Goal: Check status: Check status

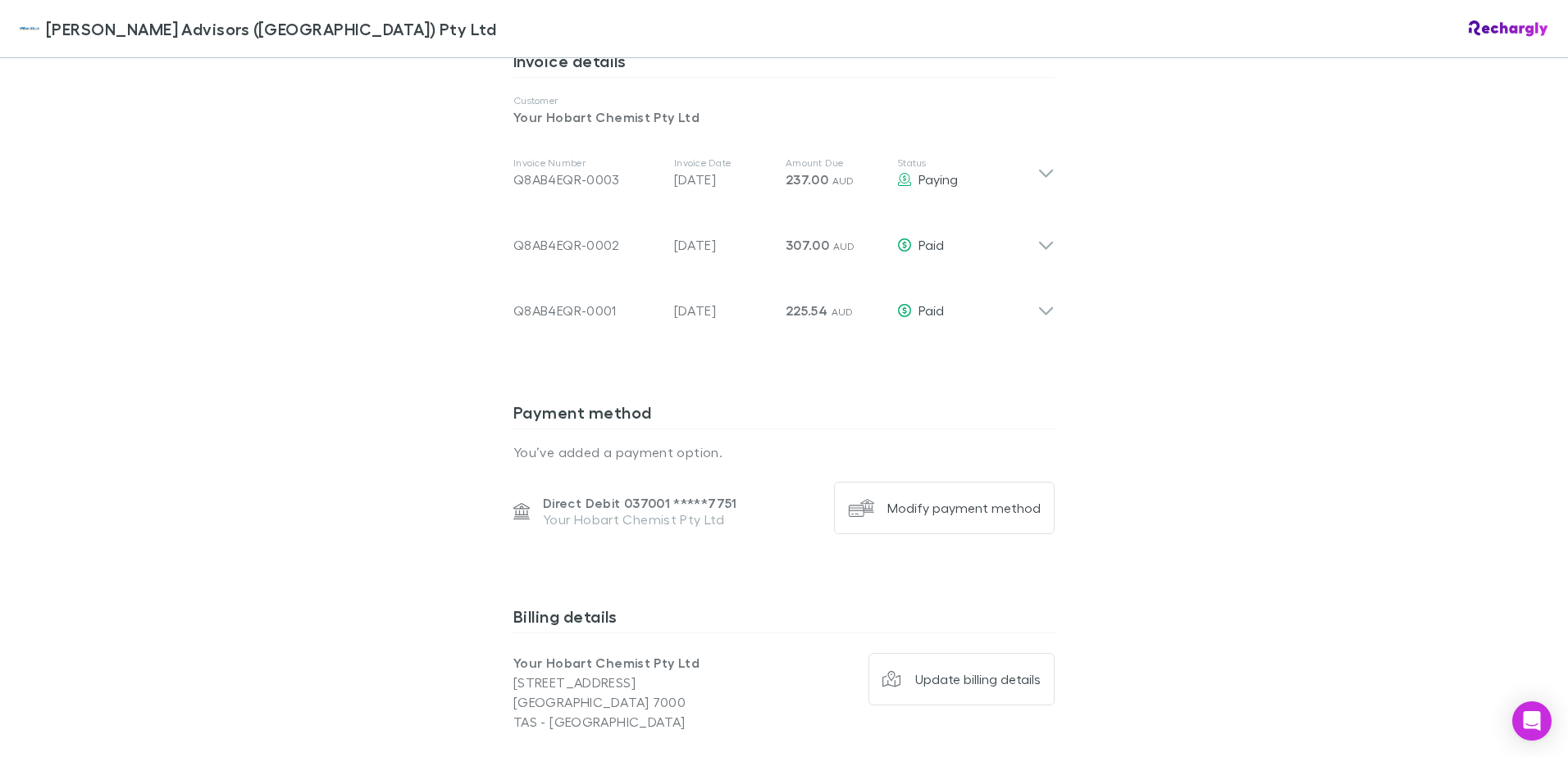
scroll to position [819, 0]
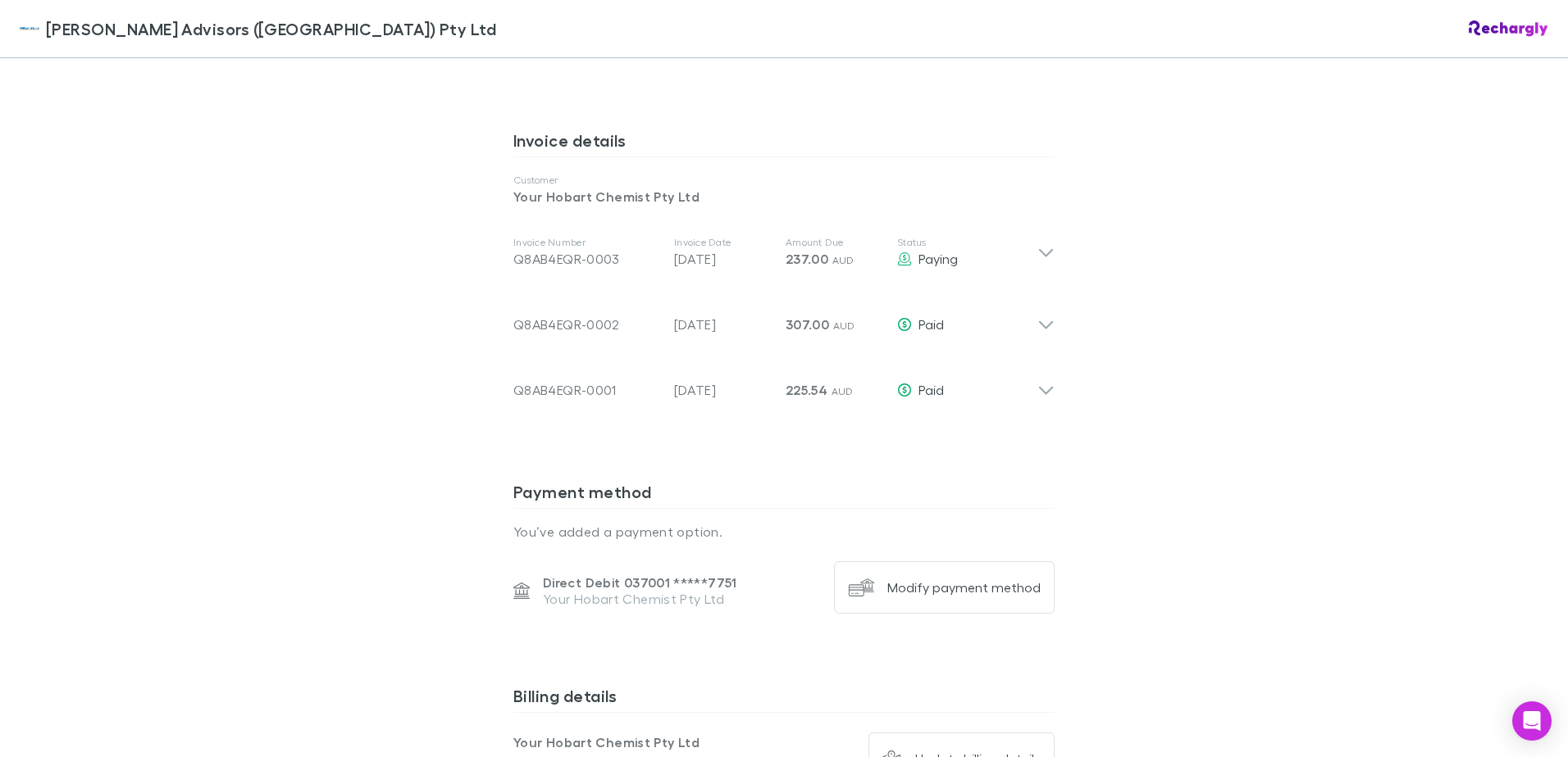
click at [1221, 337] on div "[PERSON_NAME] Advisors ([GEOGRAPHIC_DATA]) Pty Ltd [PERSON_NAME] Advisors ([GEO…" at bounding box center [784, 378] width 1568 height 757
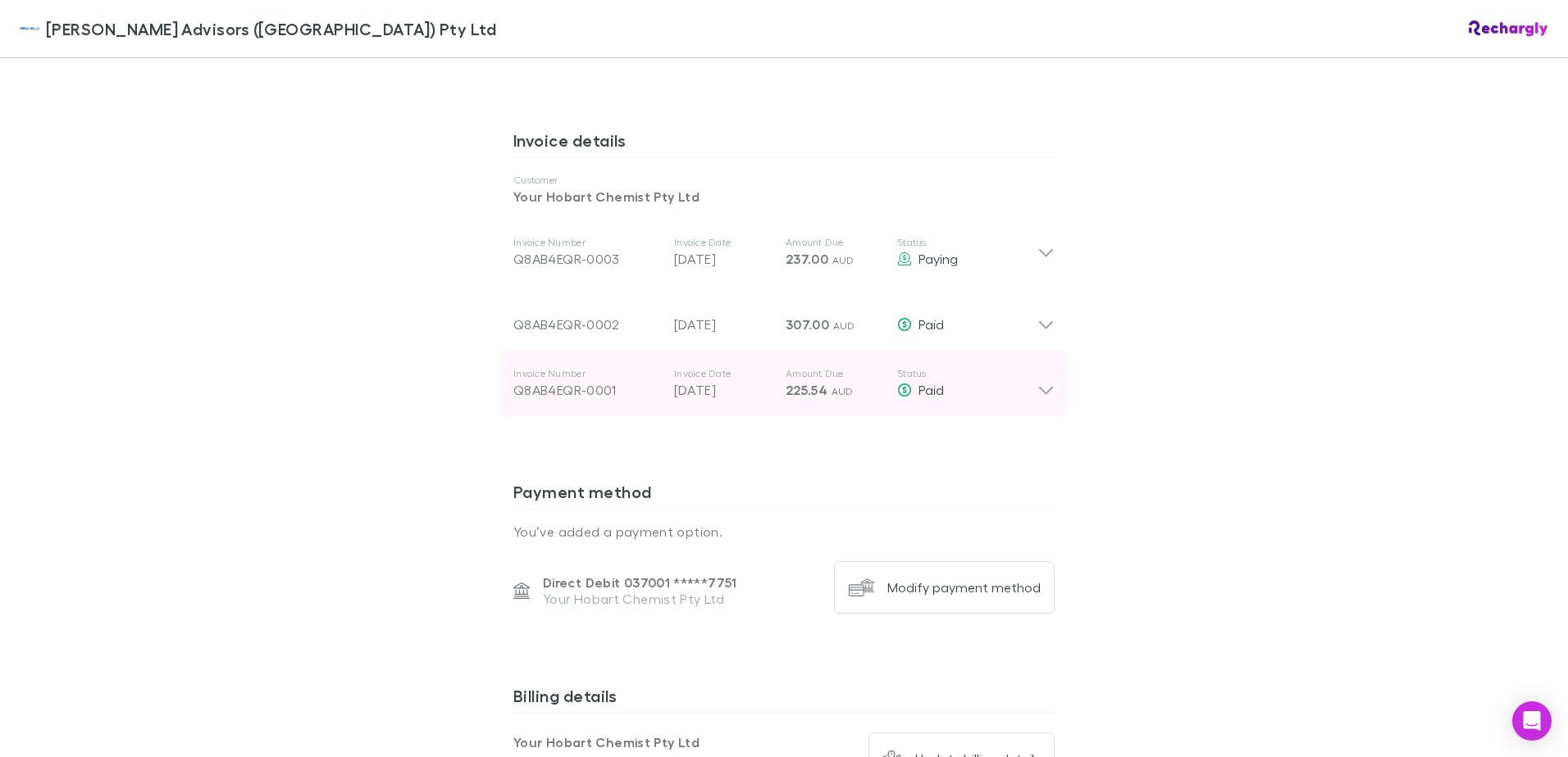
click at [1049, 391] on div "Invoice Number Q8AB4EQR-0001 Invoice Date [DATE] Amount Due 225.54 AUD Status P…" at bounding box center [784, 383] width 568 height 66
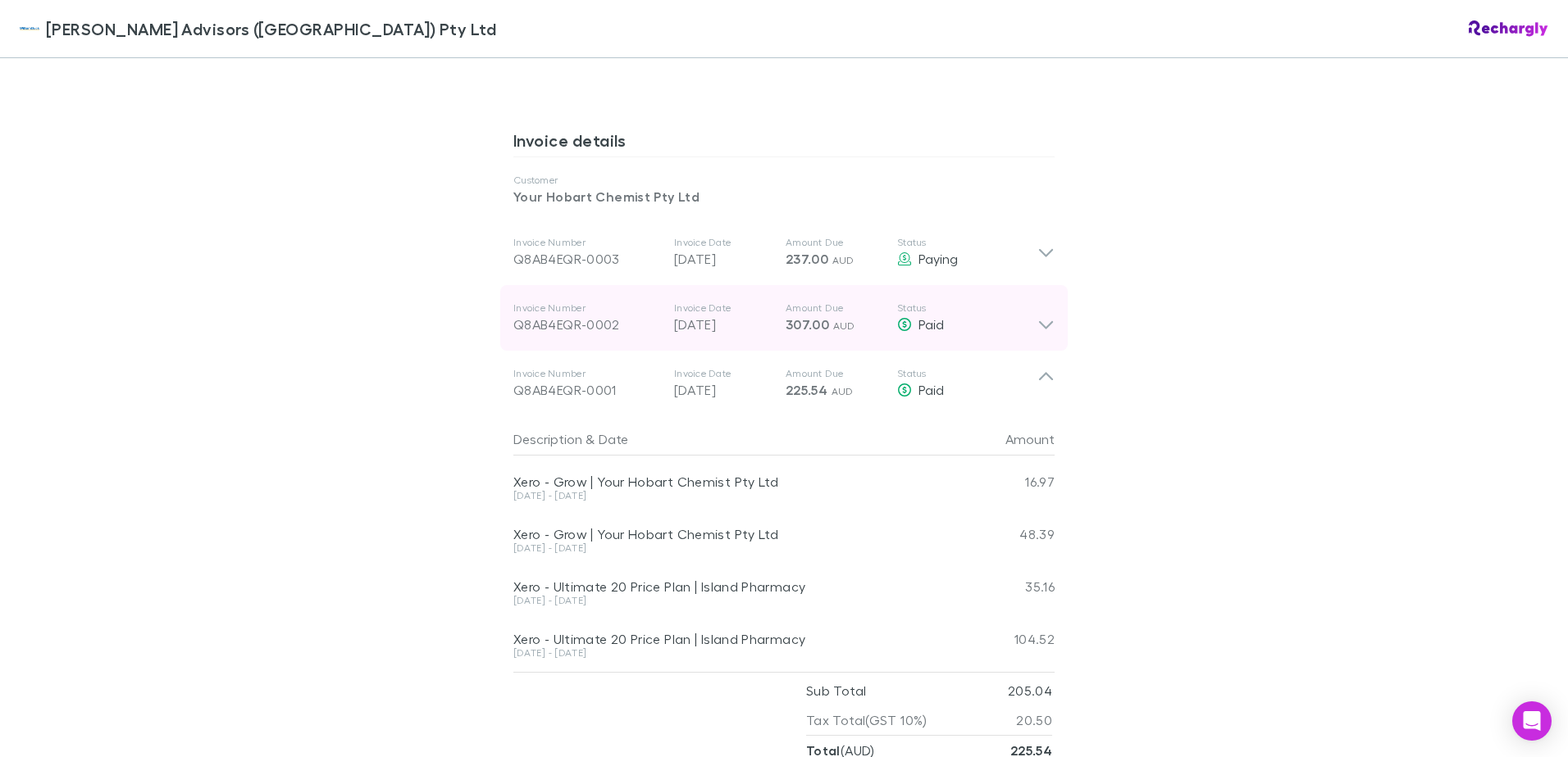
click at [1047, 340] on div "Invoice Number Q8AB4EQR-0002 Invoice Date [DATE] Amount Due 307.00 AUD Status P…" at bounding box center [784, 318] width 568 height 66
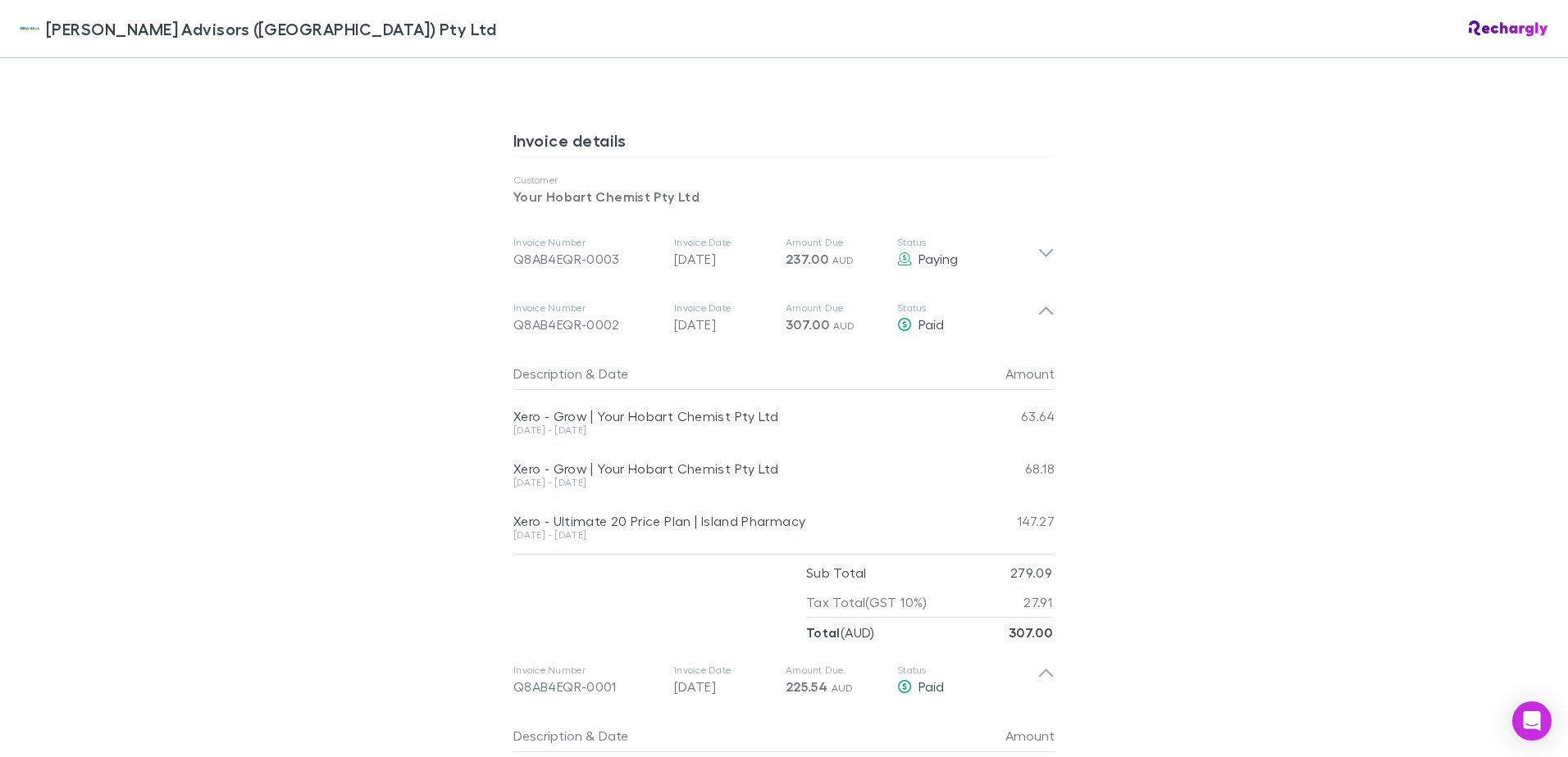
click at [1195, 383] on div "[PERSON_NAME] Advisors ([GEOGRAPHIC_DATA]) Pty Ltd [PERSON_NAME] Advisors ([GEO…" at bounding box center [784, 378] width 1568 height 757
click at [1251, 557] on div "[PERSON_NAME] Advisors ([GEOGRAPHIC_DATA]) Pty Ltd [PERSON_NAME] Advisors ([GEO…" at bounding box center [784, 378] width 1568 height 757
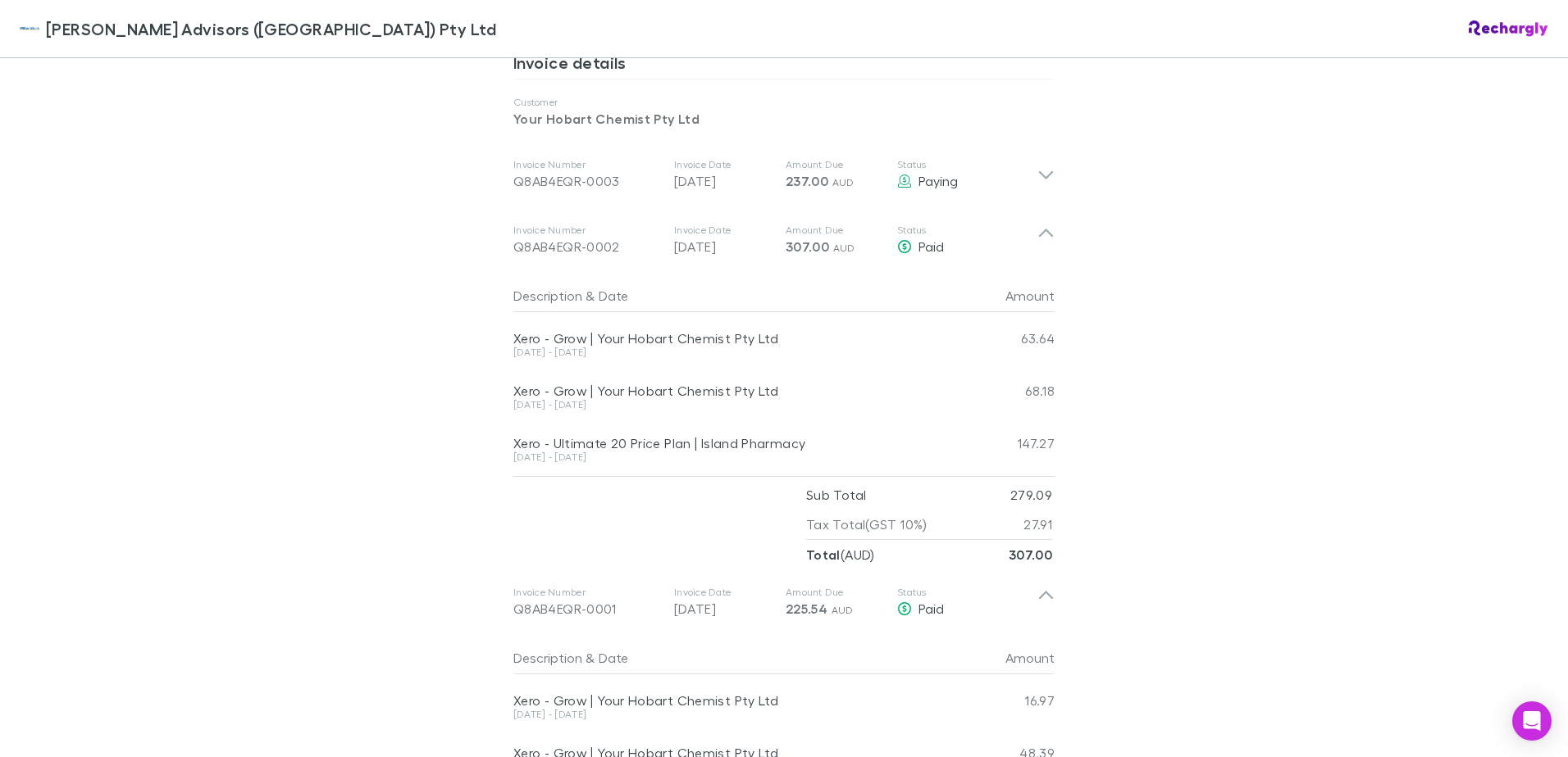
scroll to position [737, 0]
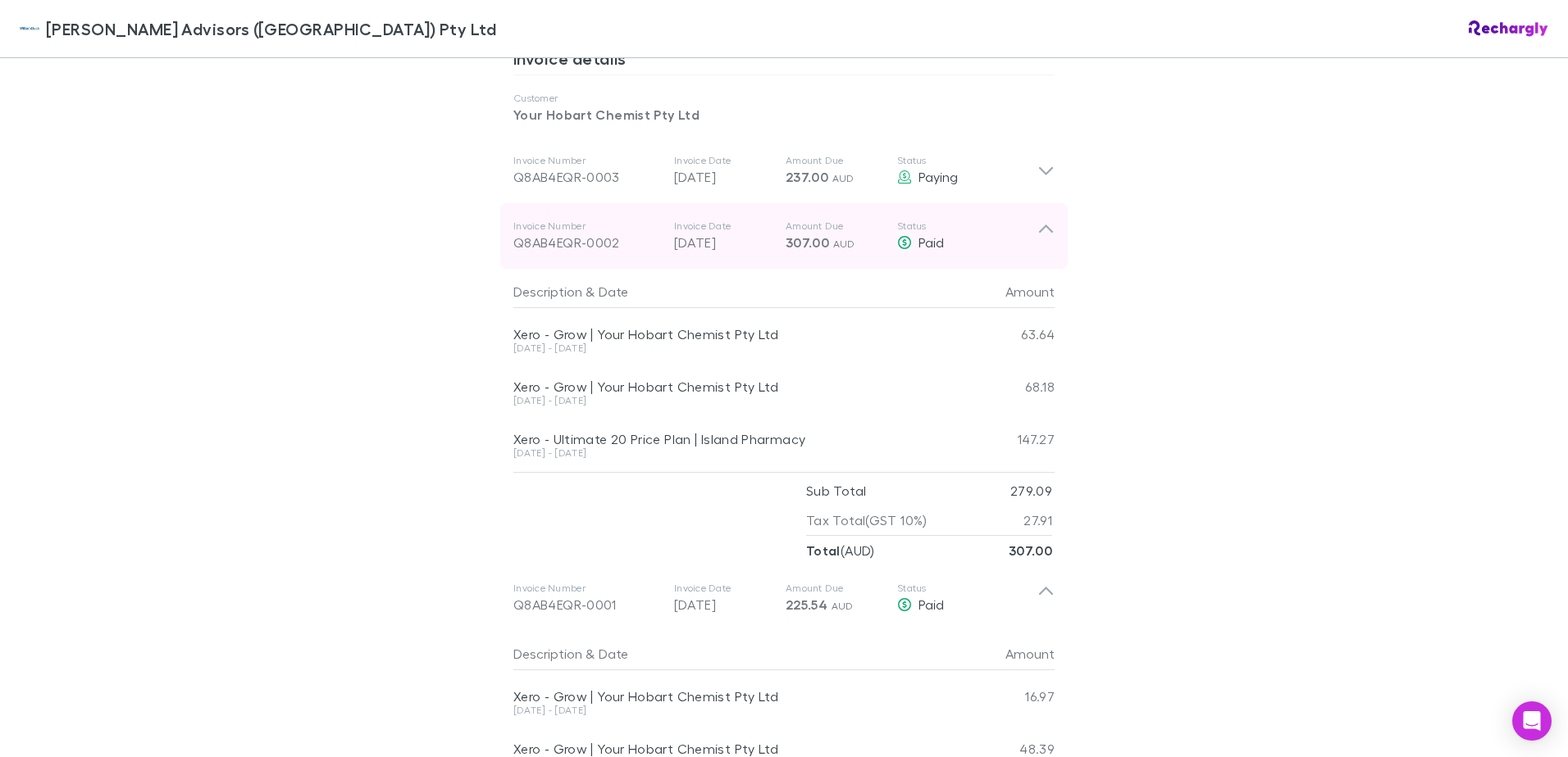
drag, startPoint x: 1069, startPoint y: 231, endPoint x: 1053, endPoint y: 232, distance: 16.0
click at [1069, 231] on div "[PERSON_NAME] Advisors ([GEOGRAPHIC_DATA]) Pty Ltd [PERSON_NAME] Advisors ([GEO…" at bounding box center [784, 378] width 1568 height 757
click at [1052, 232] on div "Invoice Number Q8AB4EQR-0002 Invoice Date [DATE] Amount Due 307.00 AUD Status P…" at bounding box center [784, 236] width 568 height 66
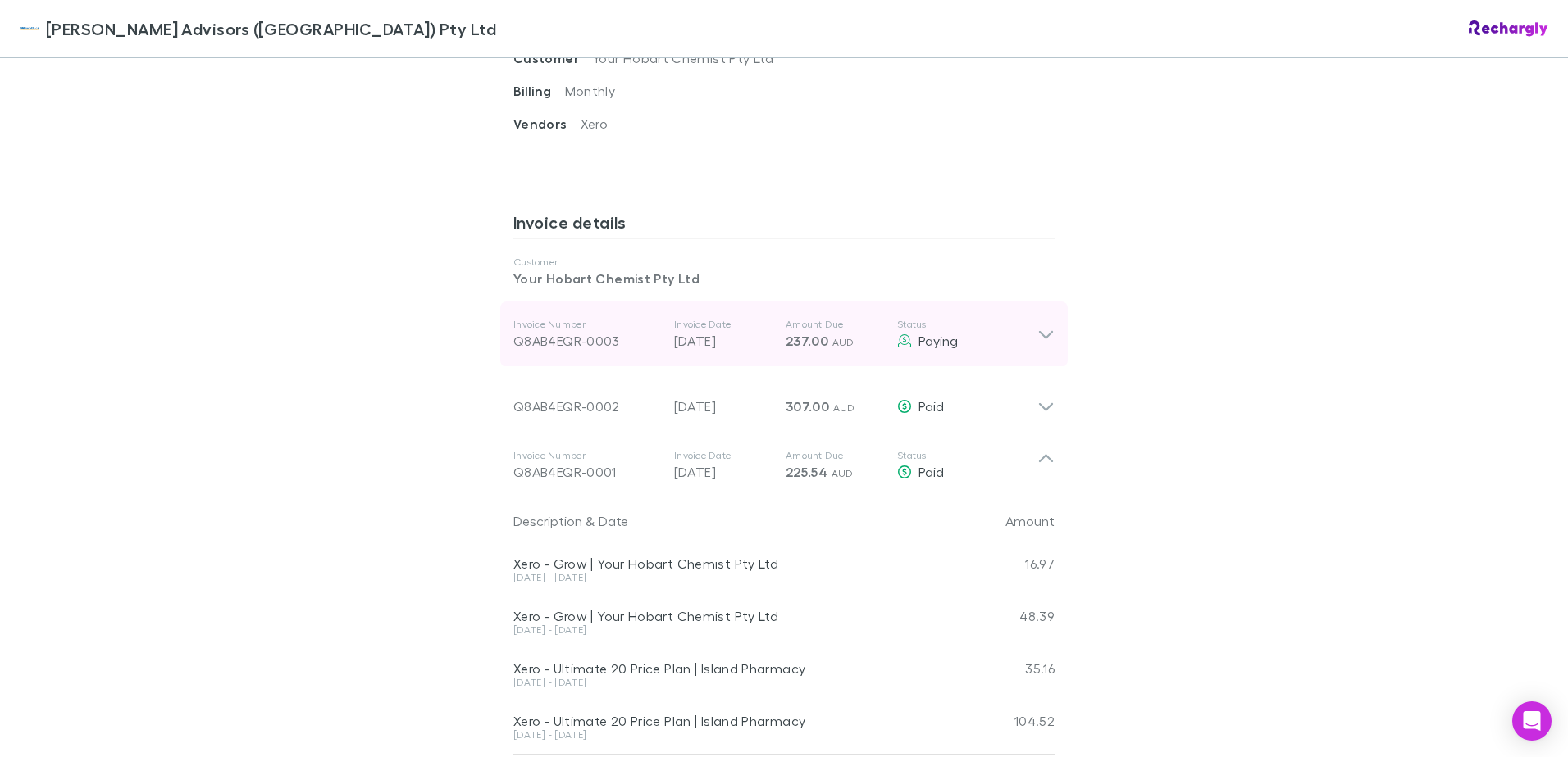
click at [1037, 333] on icon at bounding box center [1046, 334] width 17 height 20
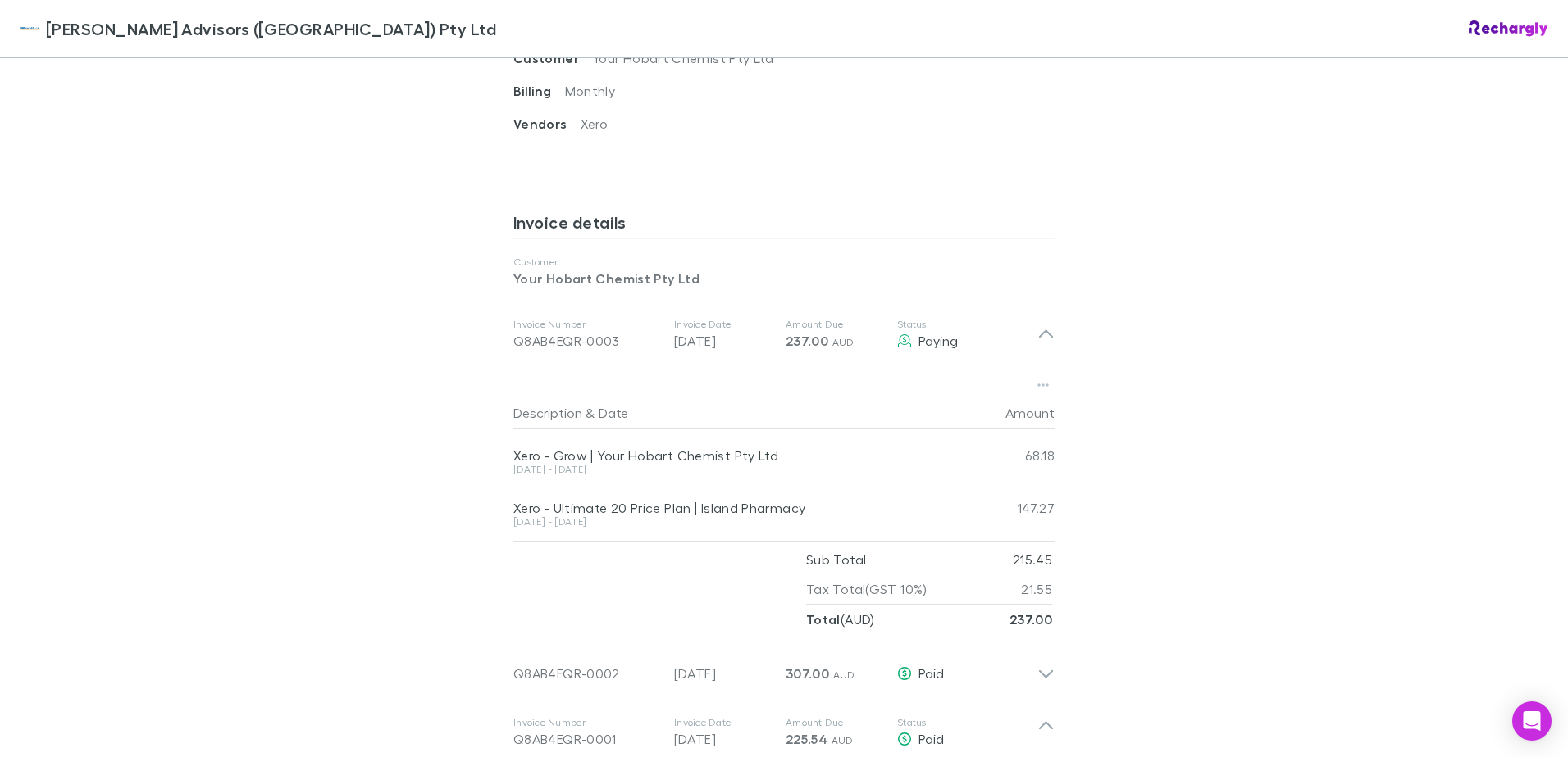
scroll to position [902, 0]
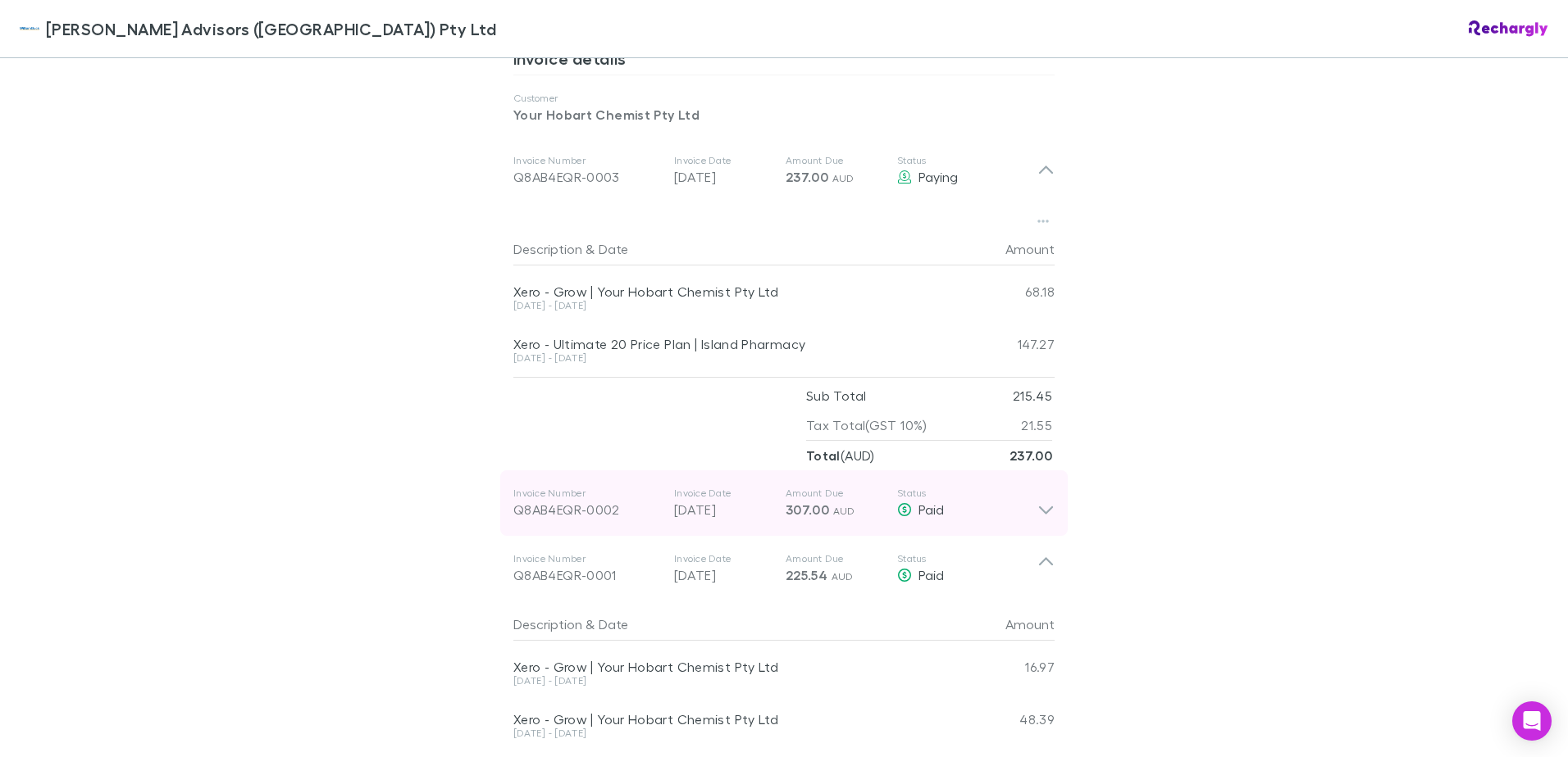
click at [1037, 505] on icon at bounding box center [1046, 503] width 17 height 33
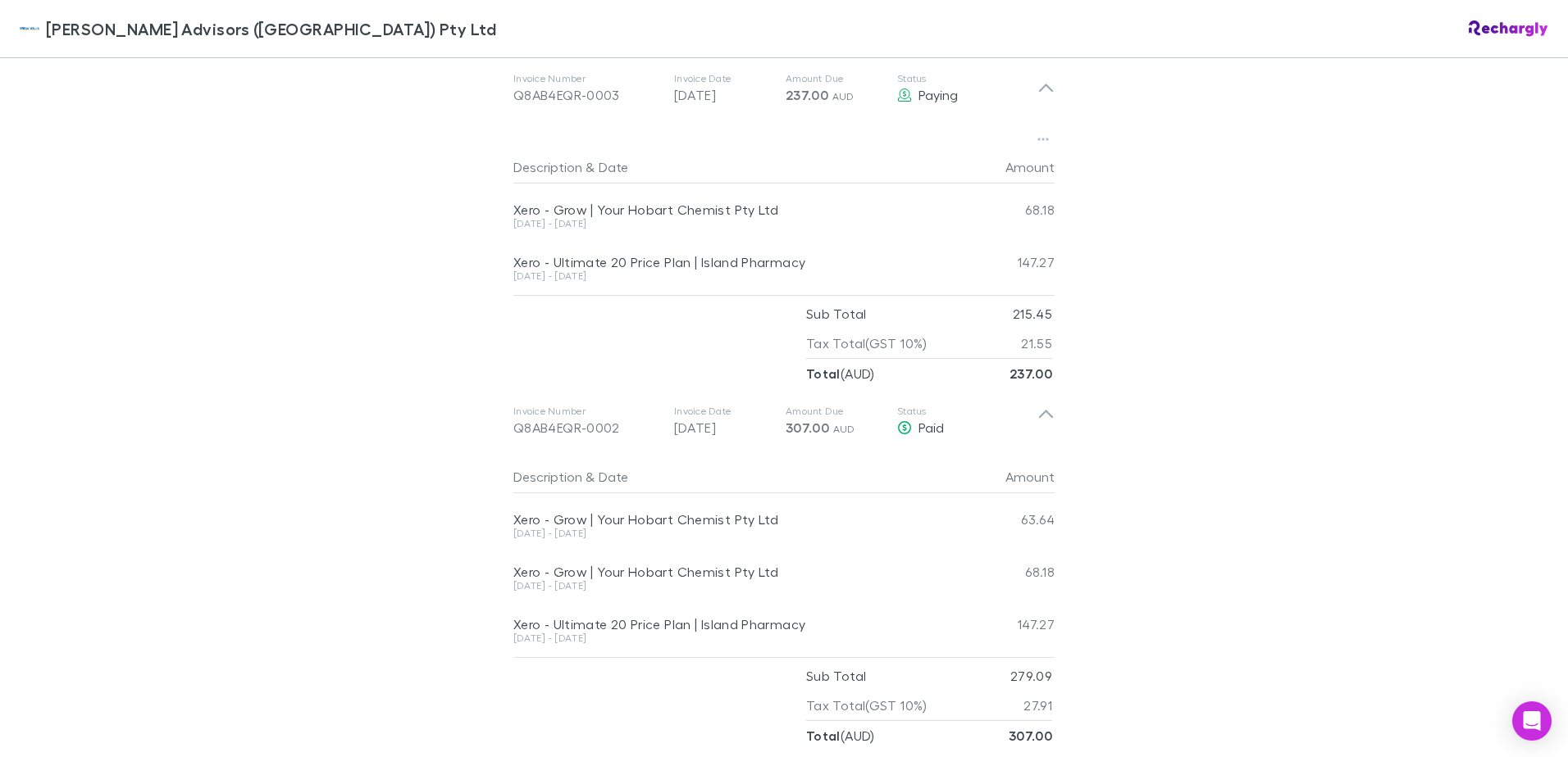
scroll to position [1066, 0]
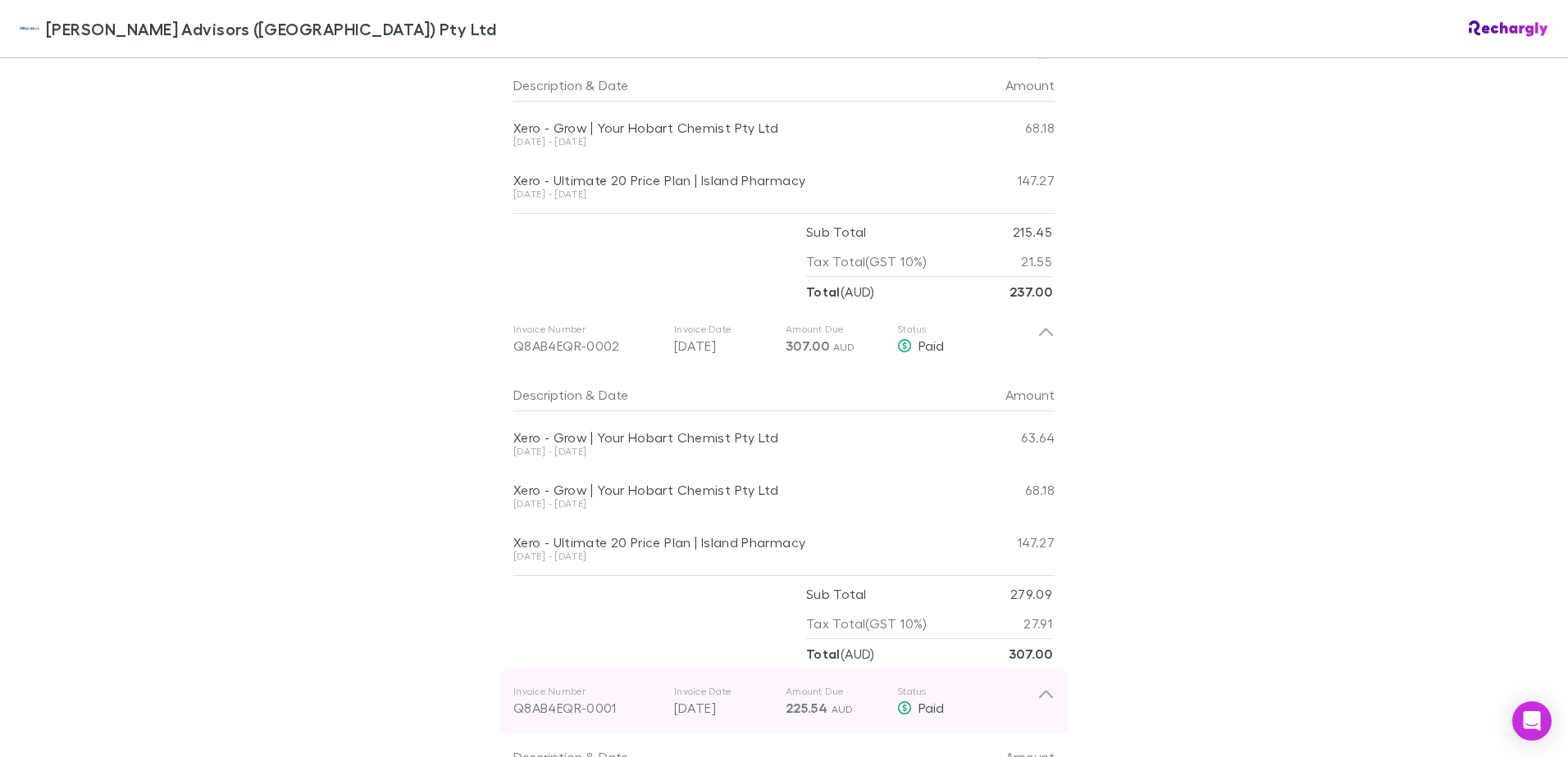
click at [1042, 680] on div "Invoice Number Q8AB4EQR-0001 Invoice Date [DATE] Amount Due 225.54 AUD Status P…" at bounding box center [784, 702] width 568 height 66
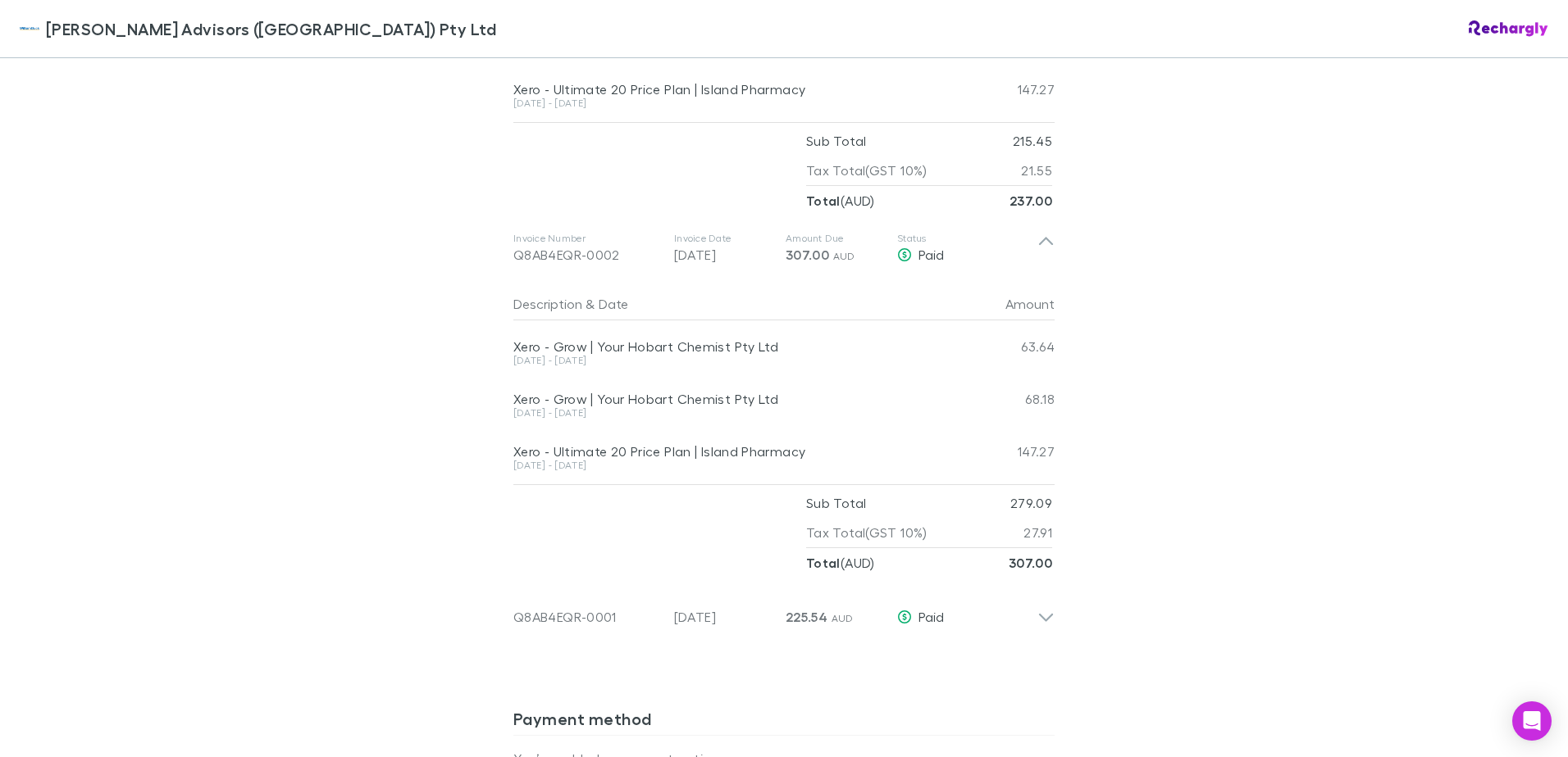
scroll to position [1311, 0]
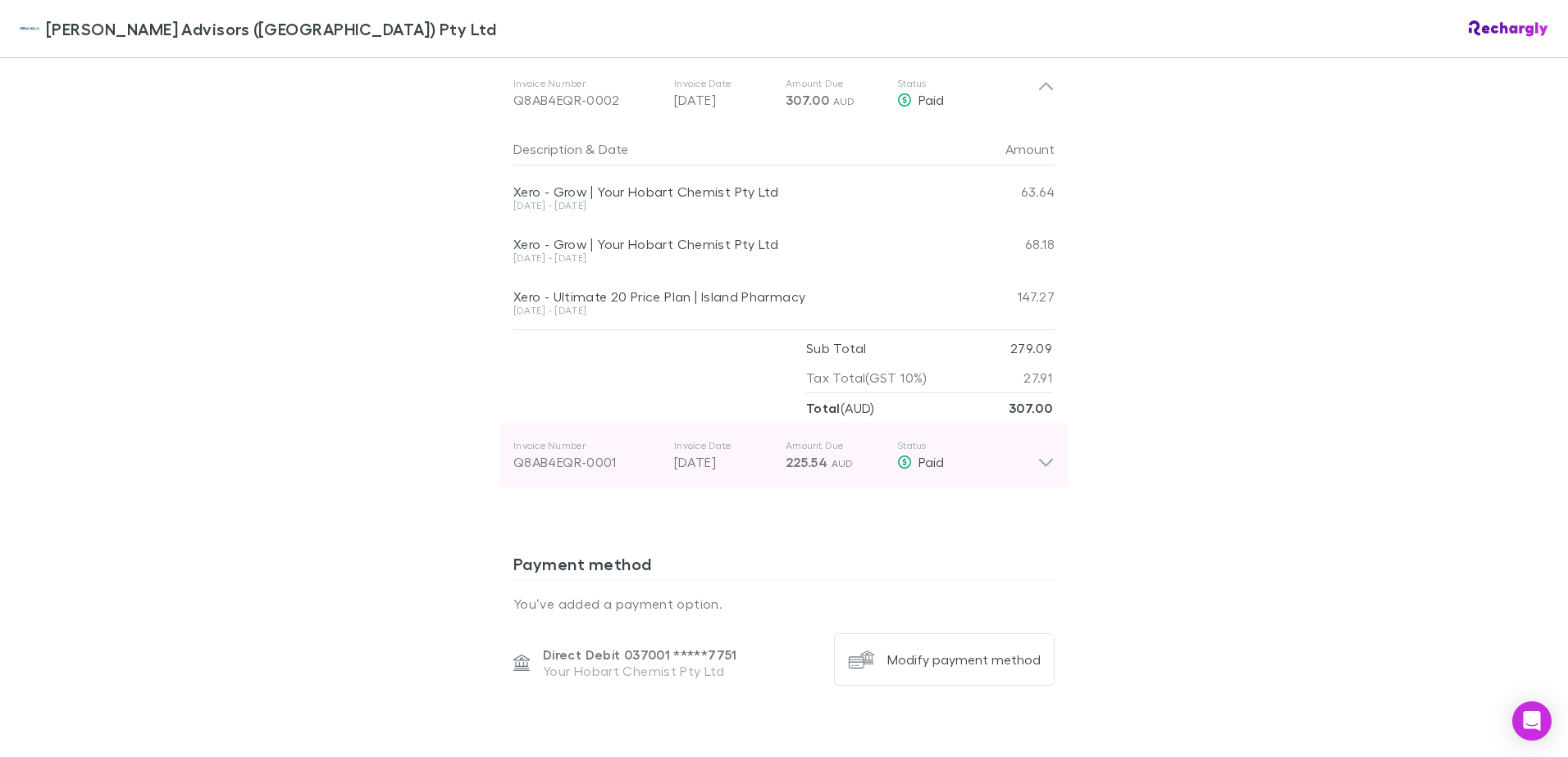
click at [1037, 457] on icon at bounding box center [1046, 456] width 17 height 33
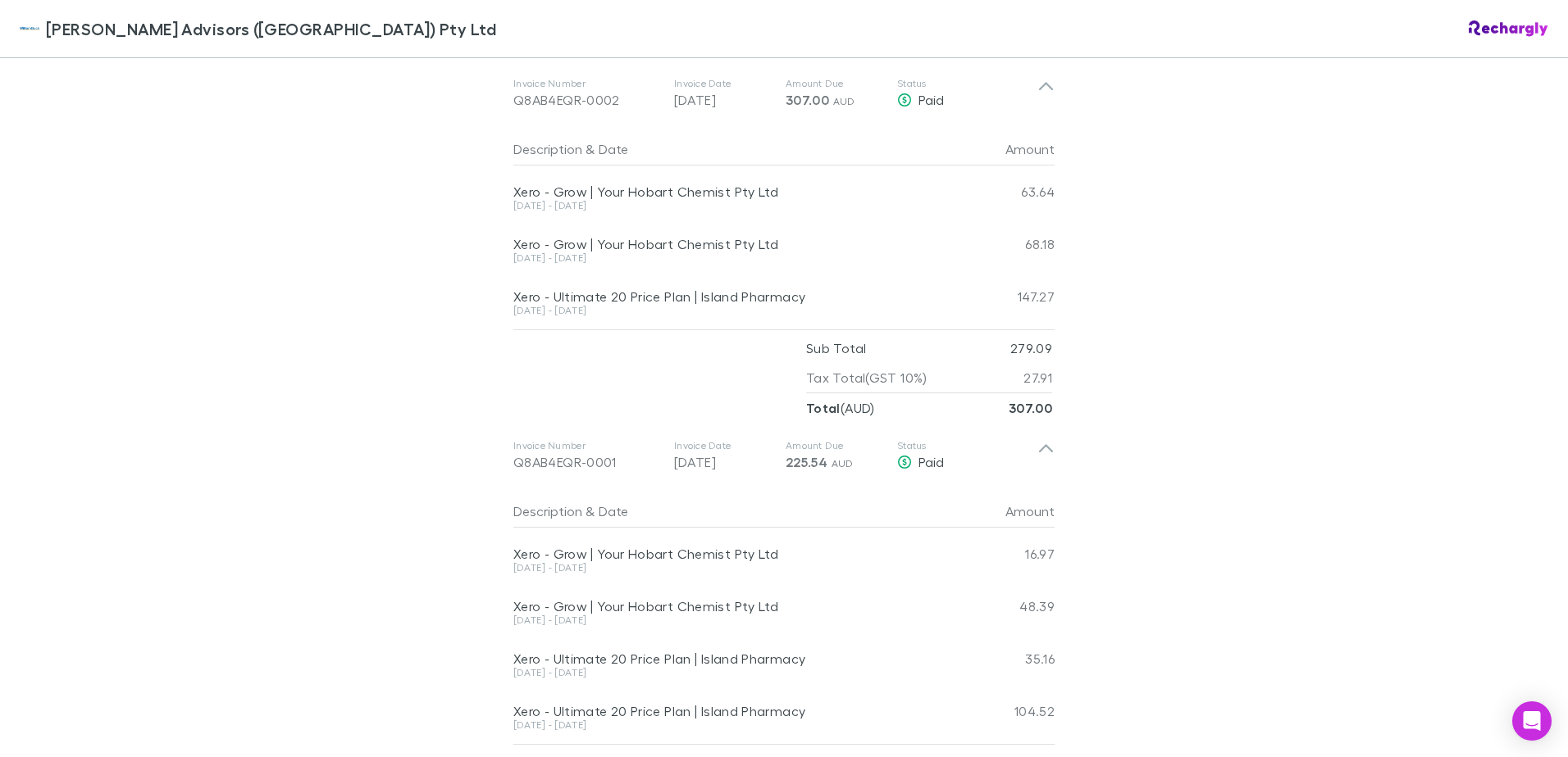
scroll to position [1393, 0]
